Goal: Transaction & Acquisition: Purchase product/service

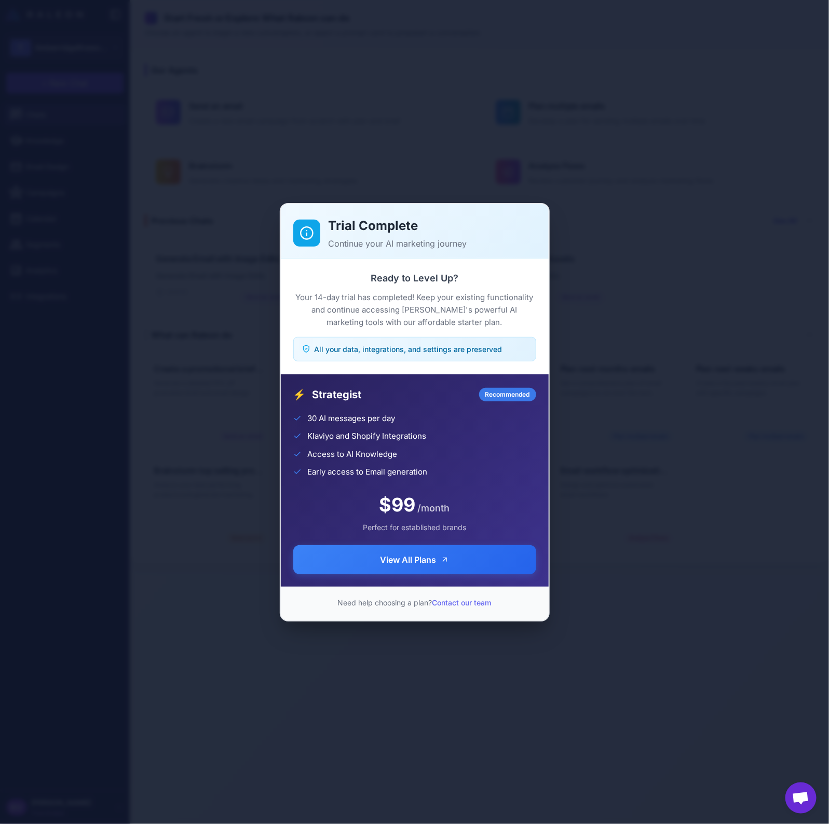
click at [612, 172] on div "Trial Complete Continue your AI marketing journey Ready to Level Up? Your 14-da…" at bounding box center [414, 412] width 829 height 808
click at [645, 252] on div "Trial Complete Continue your AI marketing journey Ready to Level Up? Your 14-da…" at bounding box center [414, 412] width 829 height 808
click at [57, 678] on div "Trial Complete Continue your AI marketing journey Ready to Level Up? Your 14-da…" at bounding box center [414, 412] width 829 height 808
click at [60, 678] on div "Trial Complete Continue your AI marketing journey Ready to Level Up? Your 14-da…" at bounding box center [414, 412] width 829 height 808
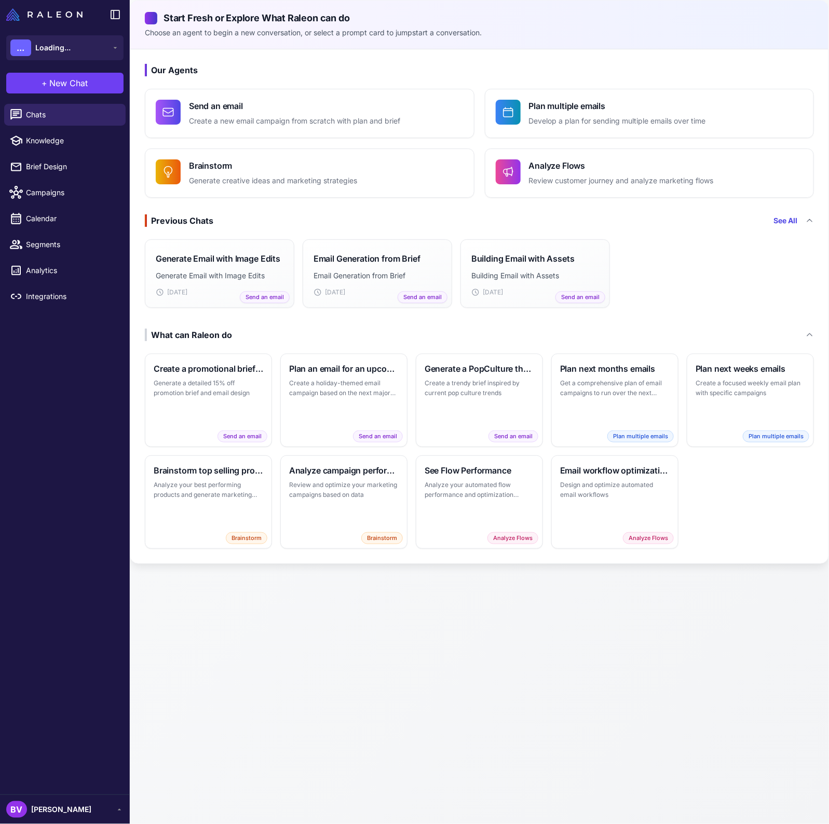
click at [56, 813] on span "[PERSON_NAME]" at bounding box center [61, 809] width 60 height 11
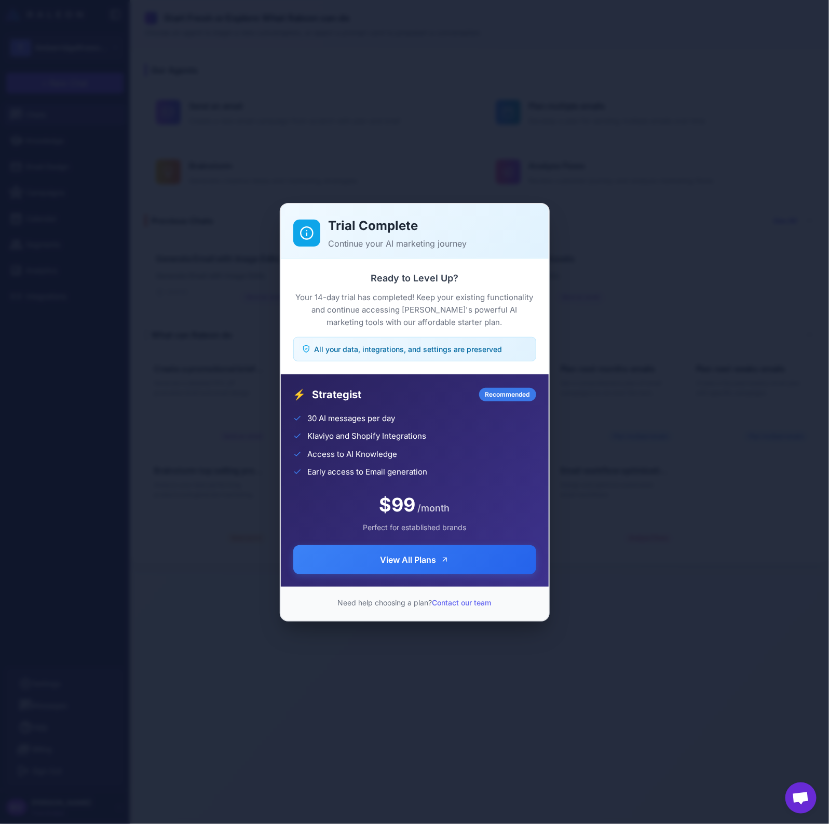
click at [240, 726] on div "Trial Complete Continue your AI marketing journey Ready to Level Up? Your 14-da…" at bounding box center [414, 412] width 829 height 808
click at [430, 562] on span "View All Plans" at bounding box center [409, 559] width 56 height 12
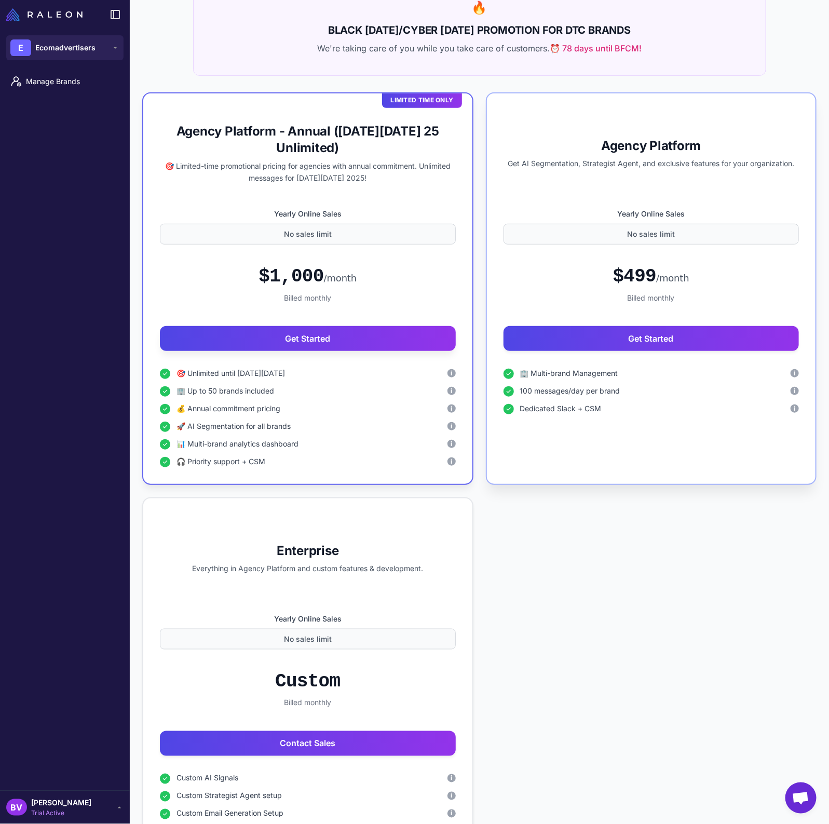
scroll to position [134, 0]
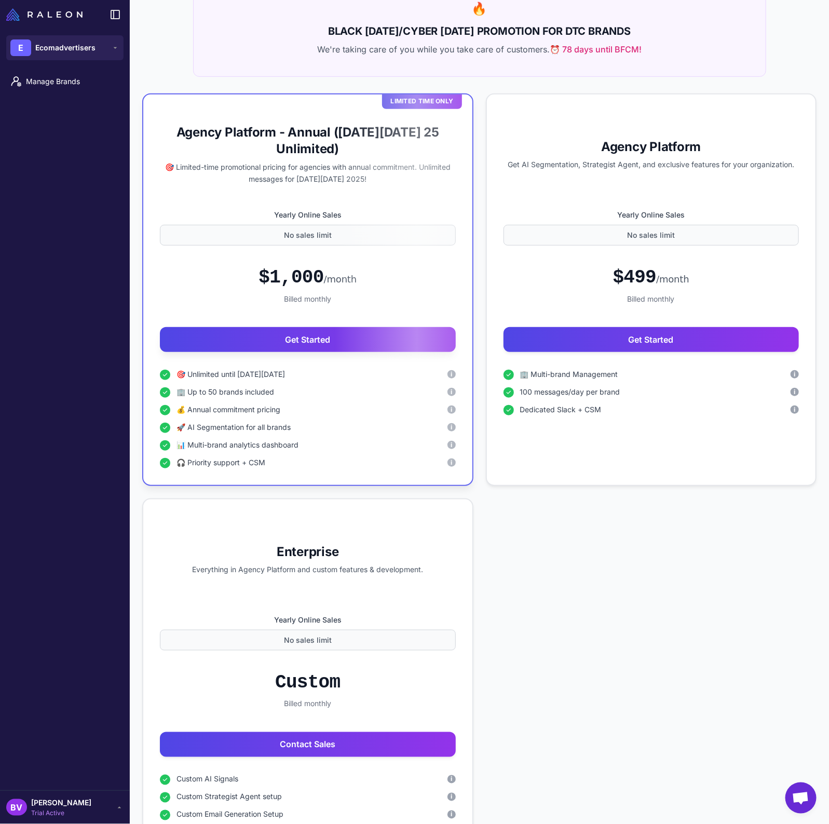
click at [709, 516] on div "Limited Time Only Agency Platform - Annual ([DATE][DATE] 25 Unlimited) 🎯 Limite…" at bounding box center [479, 474] width 675 height 762
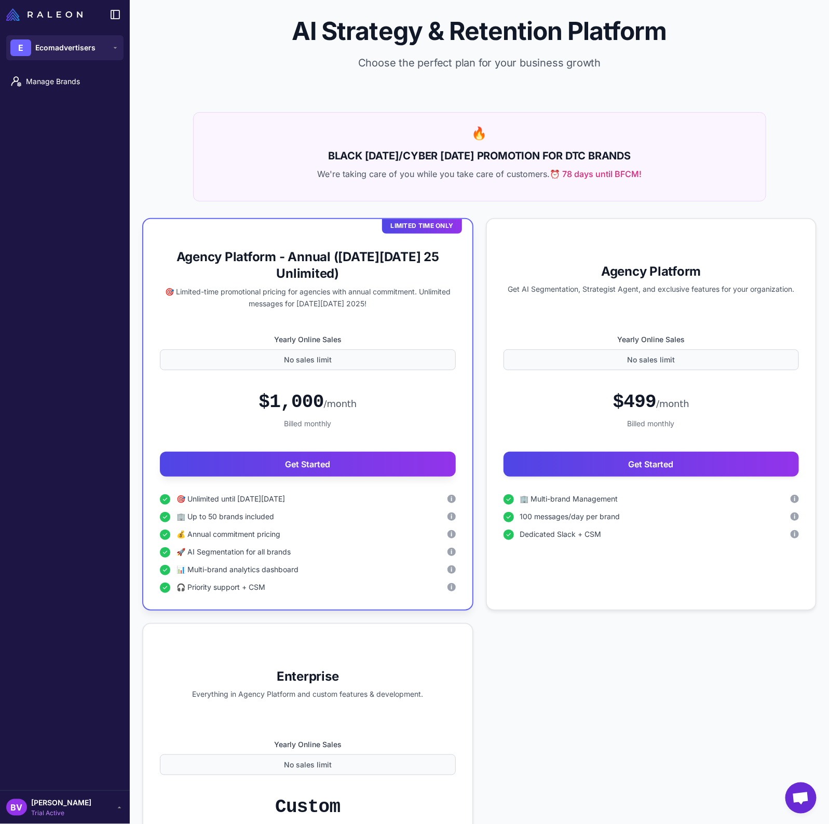
scroll to position [0, 0]
